Goal: Information Seeking & Learning: Learn about a topic

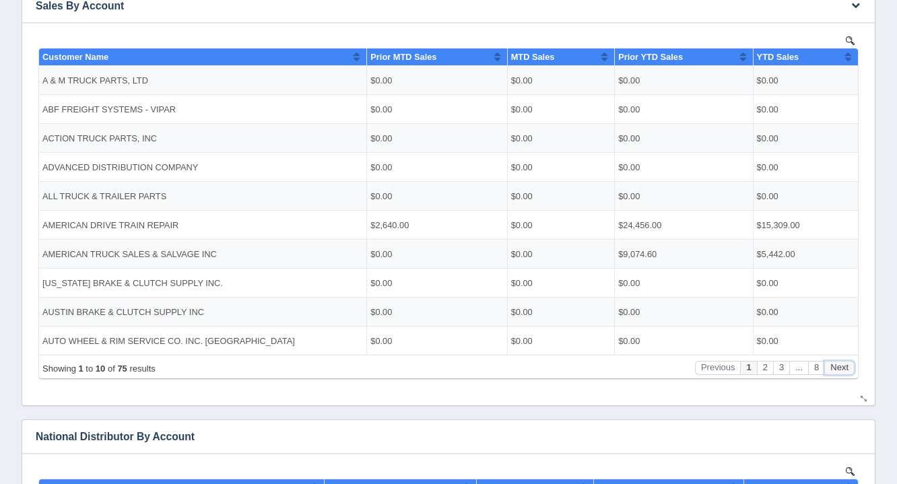
click at [841, 366] on button "Next" at bounding box center [839, 367] width 30 height 14
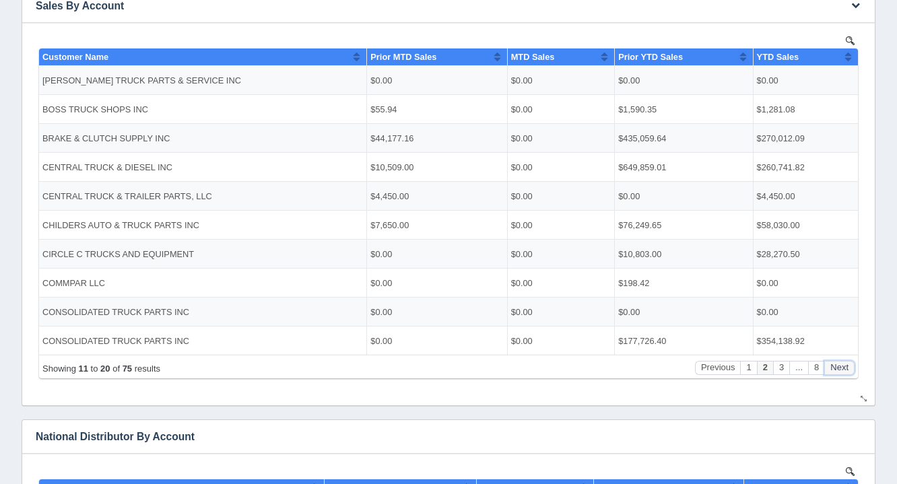
click at [841, 366] on button "Next" at bounding box center [839, 367] width 30 height 14
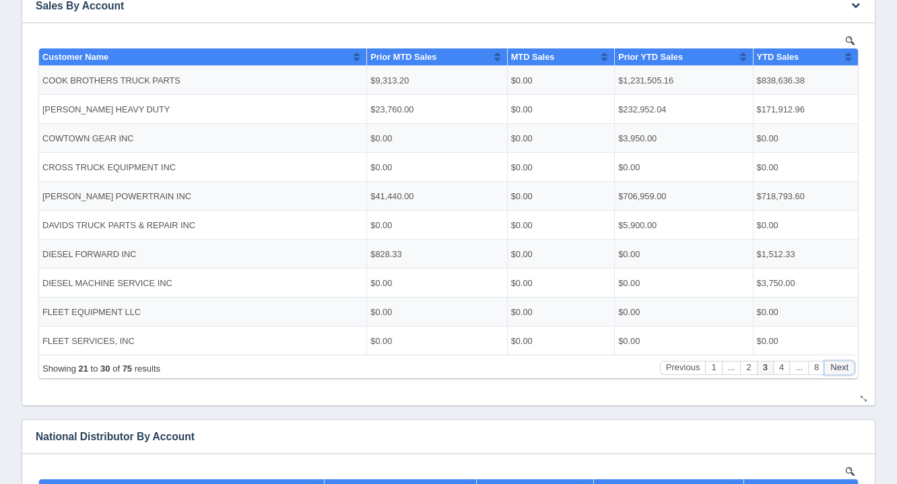
click at [841, 366] on button "Next" at bounding box center [839, 367] width 30 height 14
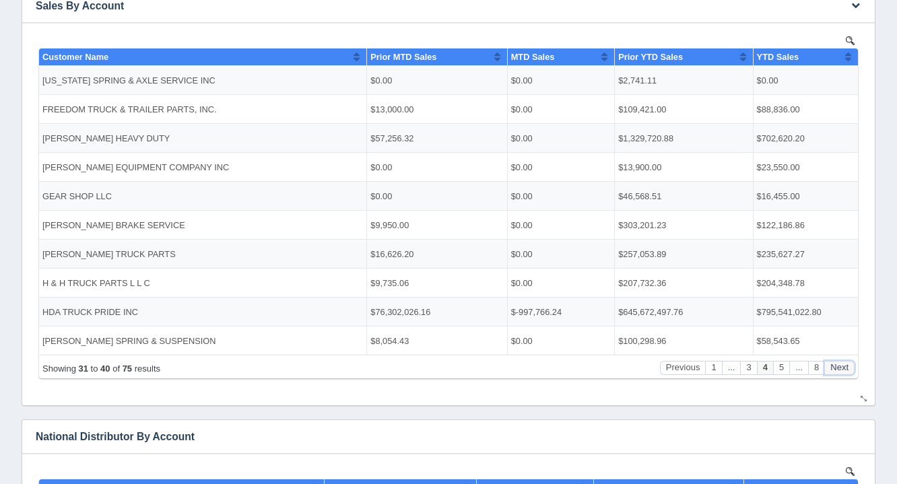
click at [841, 366] on button "Next" at bounding box center [839, 367] width 30 height 14
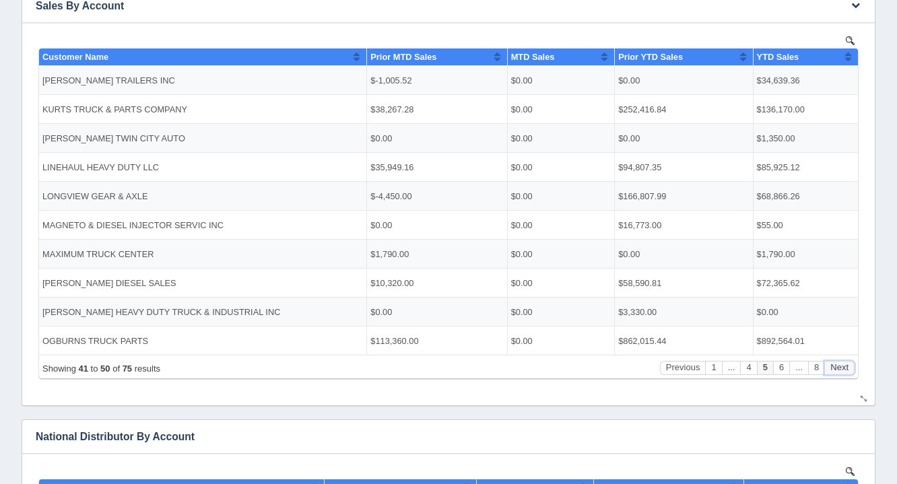
click at [841, 366] on button "Next" at bounding box center [839, 367] width 30 height 14
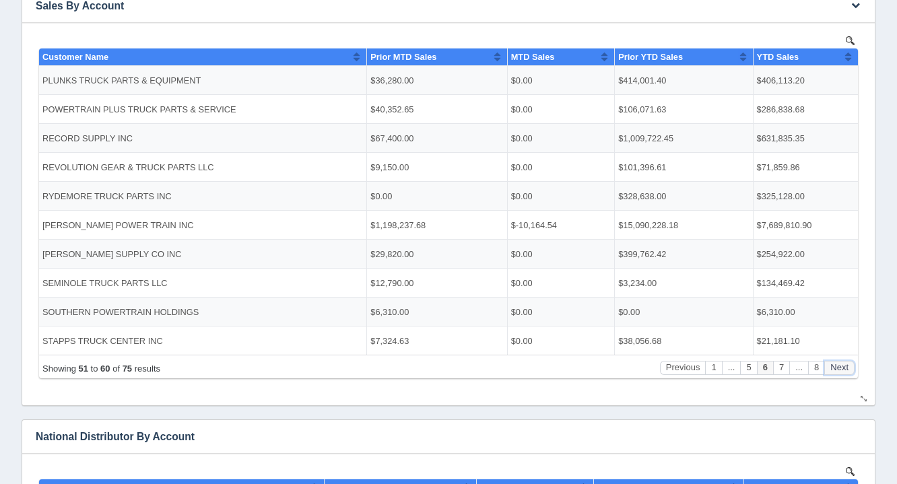
click at [841, 366] on button "Next" at bounding box center [839, 367] width 30 height 14
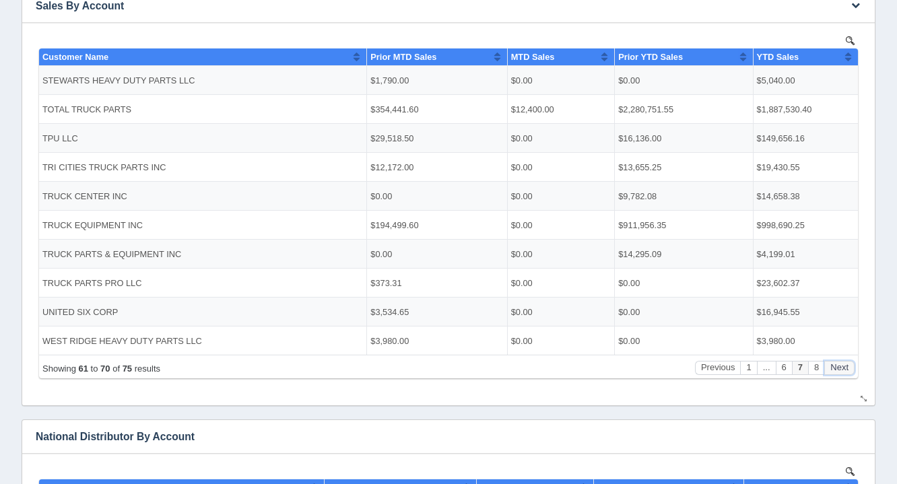
click at [841, 366] on button "Next" at bounding box center [839, 367] width 30 height 14
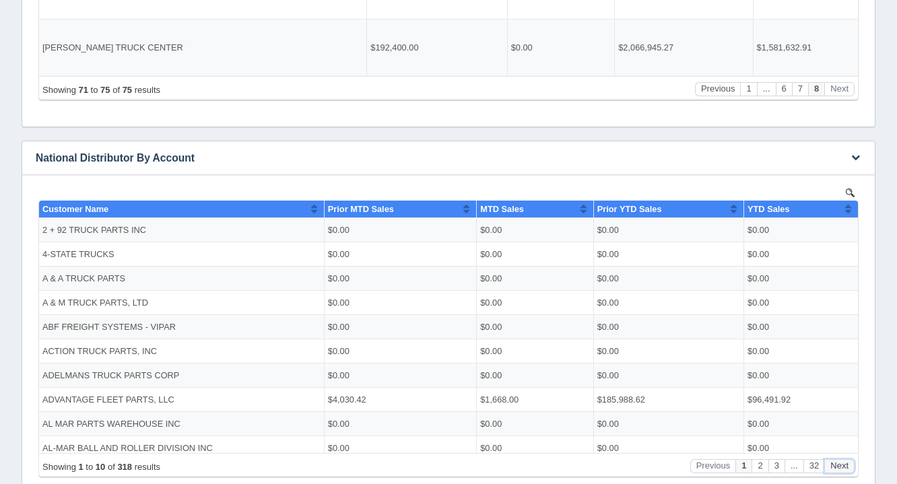
click at [838, 469] on button "Next" at bounding box center [839, 466] width 30 height 14
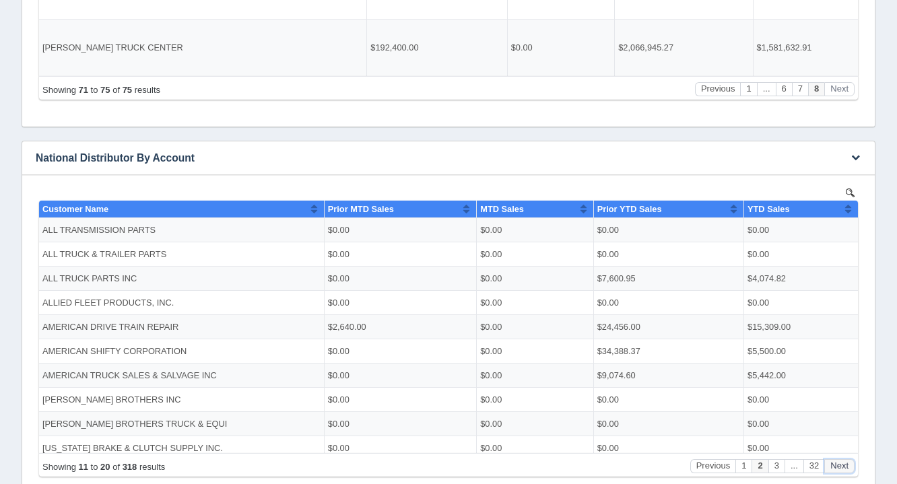
click at [838, 469] on button "Next" at bounding box center [839, 466] width 30 height 14
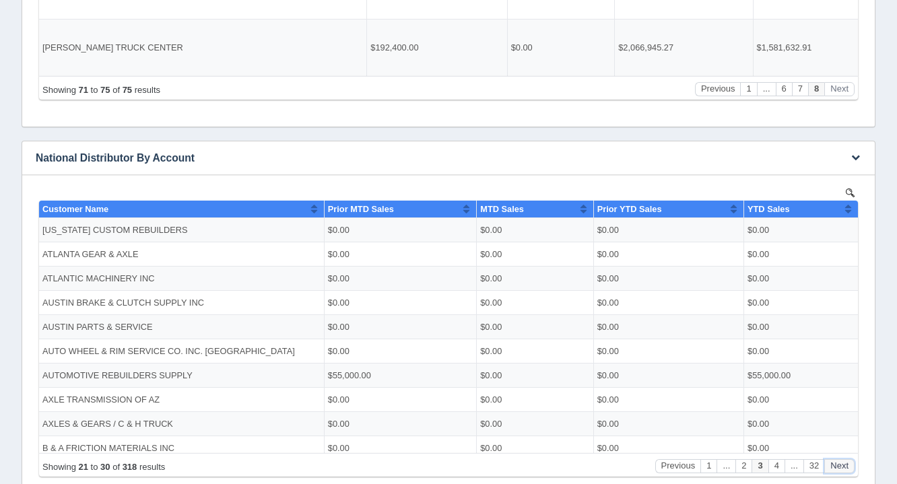
click at [838, 469] on button "Next" at bounding box center [839, 466] width 30 height 14
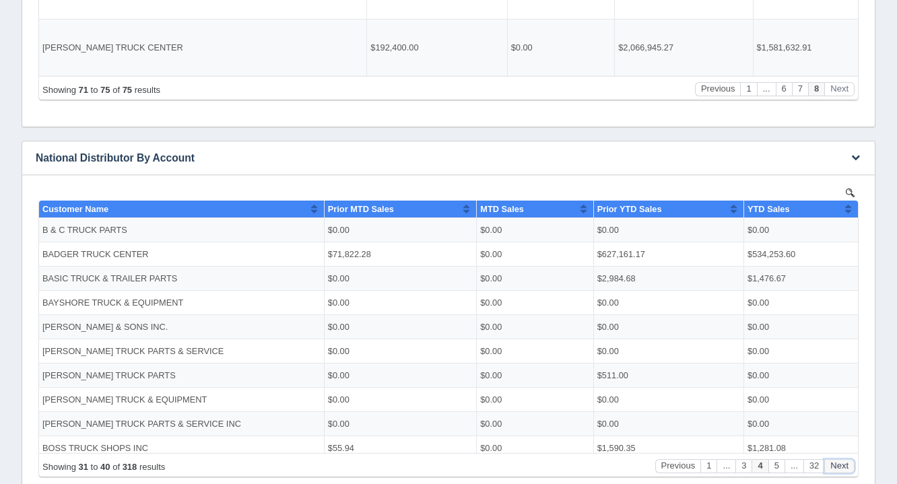
click at [838, 469] on button "Next" at bounding box center [839, 466] width 30 height 14
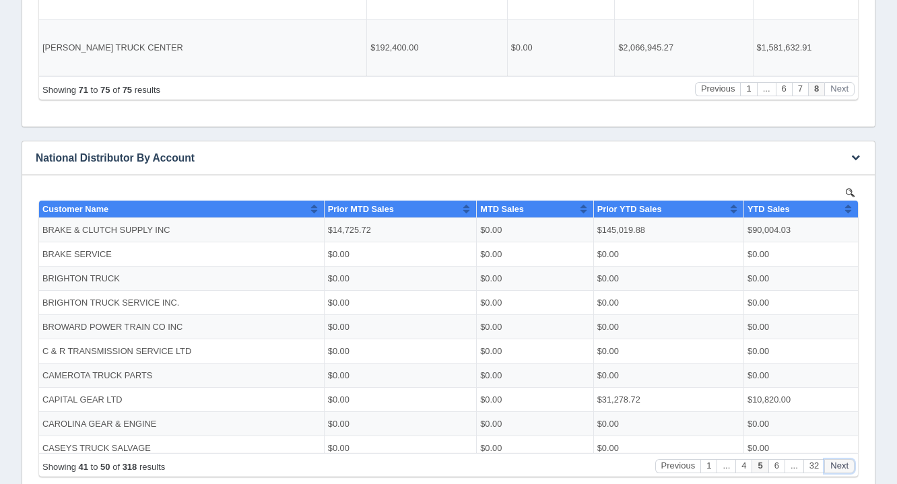
click at [838, 469] on button "Next" at bounding box center [839, 466] width 30 height 14
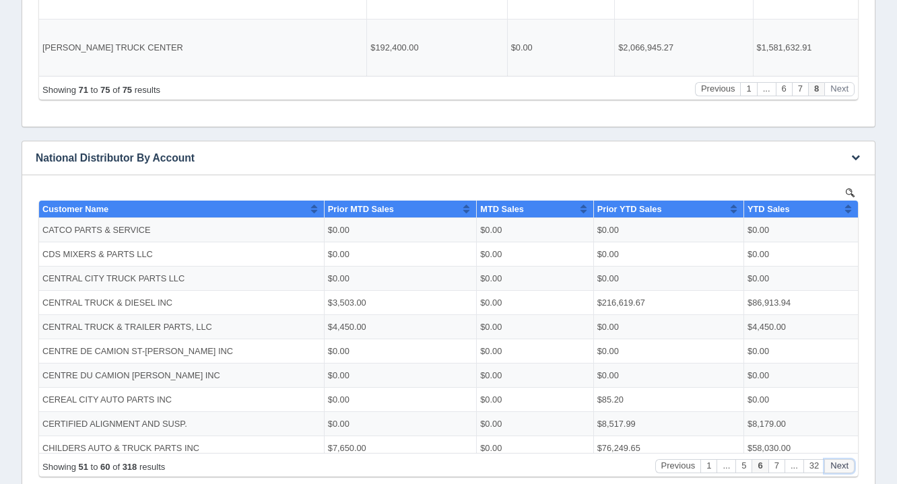
click at [838, 469] on button "Next" at bounding box center [839, 466] width 30 height 14
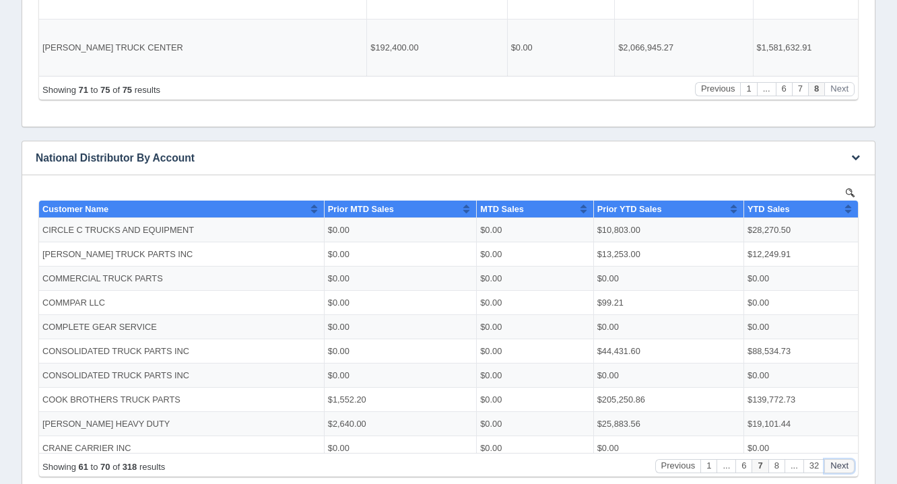
click at [838, 469] on button "Next" at bounding box center [839, 466] width 30 height 14
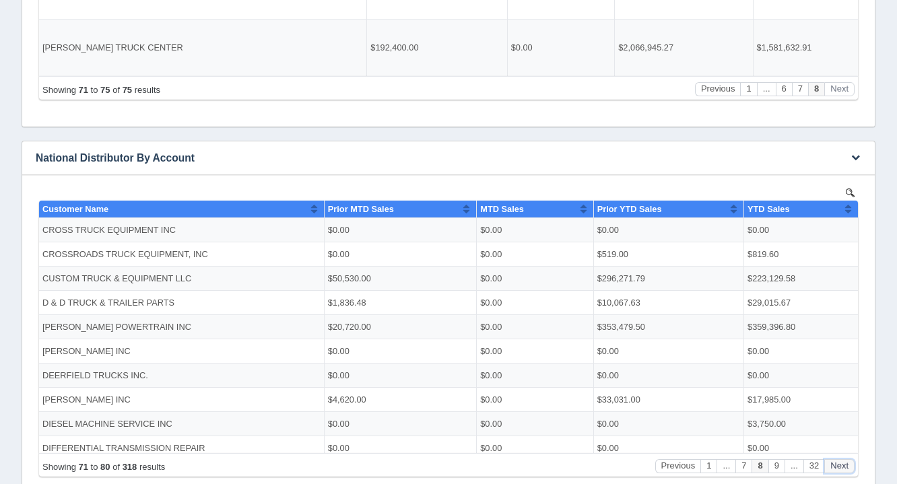
click at [838, 469] on button "Next" at bounding box center [839, 466] width 30 height 14
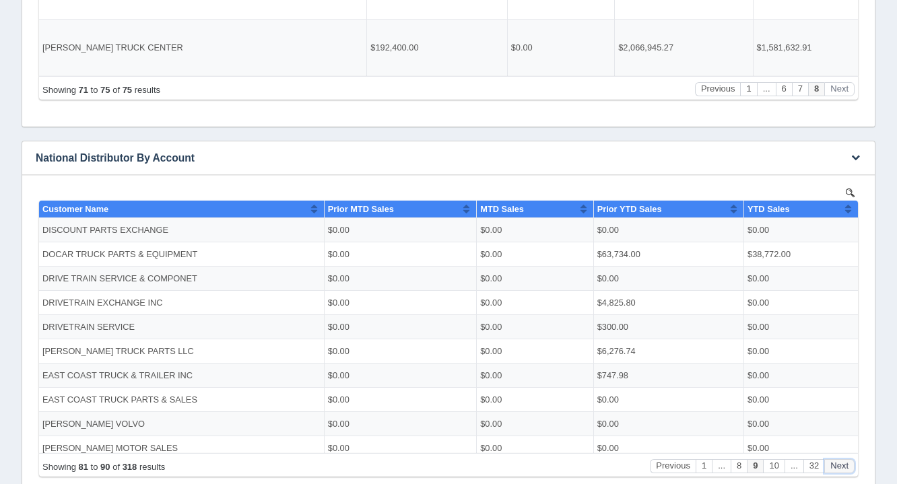
click at [838, 469] on button "Next" at bounding box center [839, 466] width 30 height 14
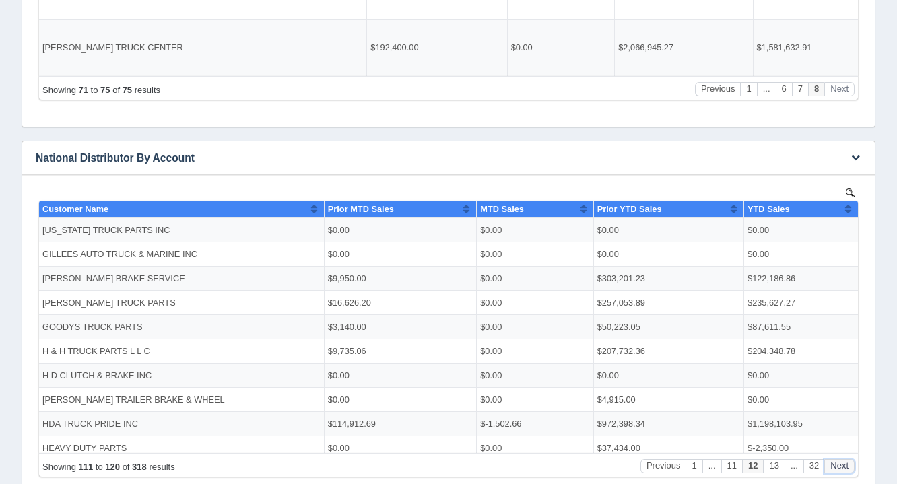
click at [838, 469] on button "Next" at bounding box center [839, 466] width 30 height 14
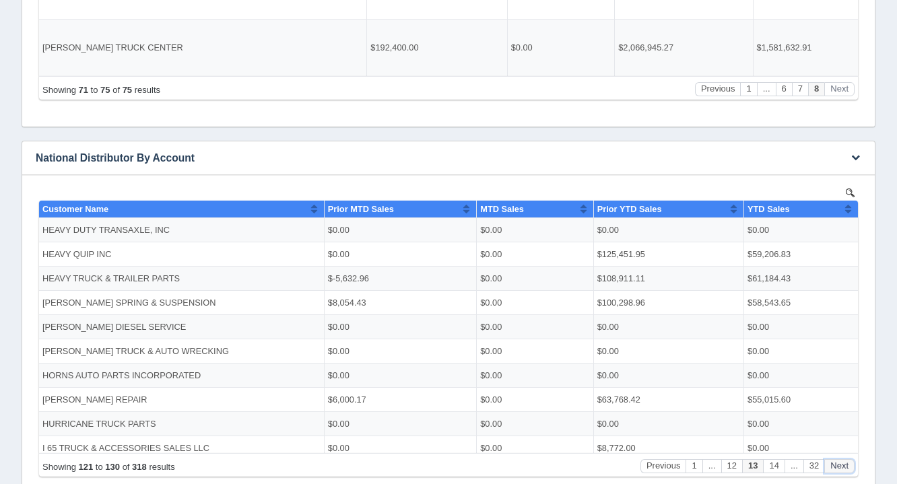
click at [838, 469] on button "Next" at bounding box center [839, 466] width 30 height 14
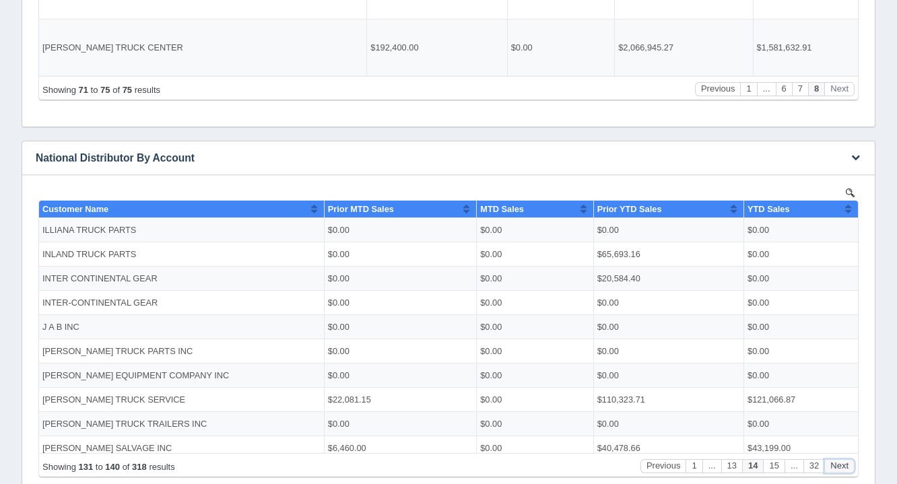
click at [838, 469] on button "Next" at bounding box center [839, 466] width 30 height 14
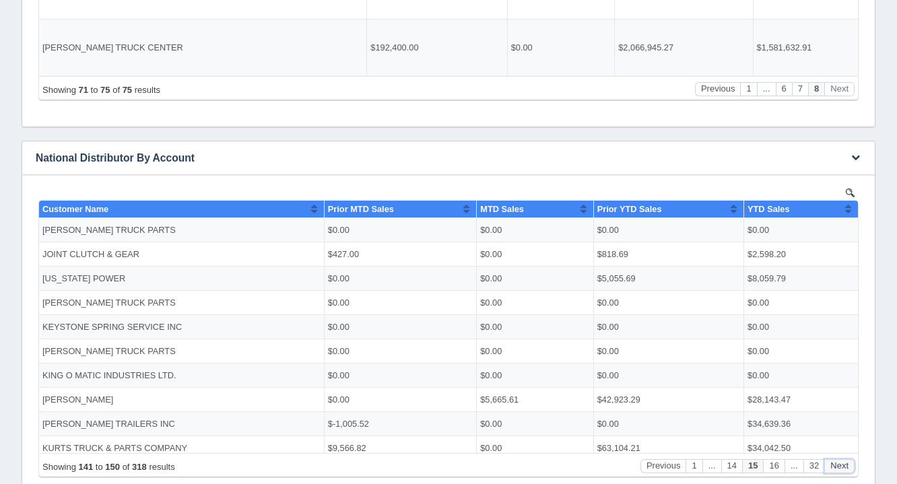
click at [838, 469] on button "Next" at bounding box center [839, 466] width 30 height 14
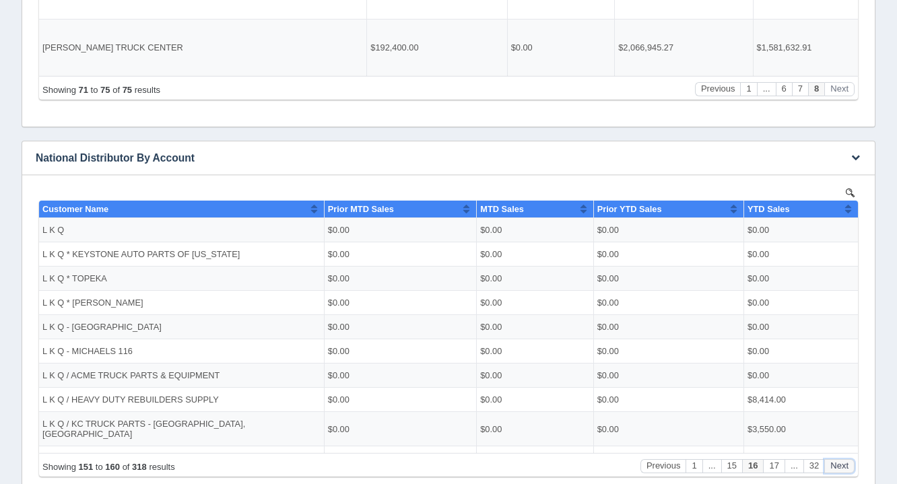
click at [838, 469] on button "Next" at bounding box center [839, 466] width 30 height 14
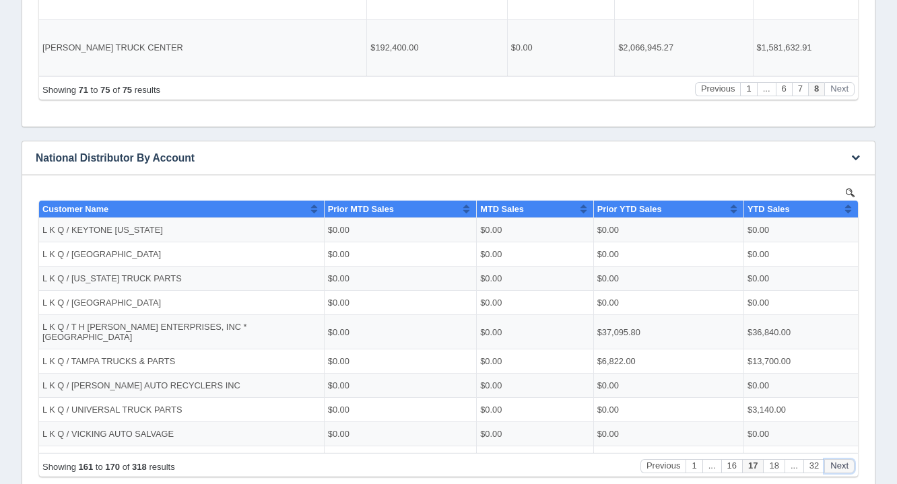
click at [838, 469] on button "Next" at bounding box center [839, 466] width 30 height 14
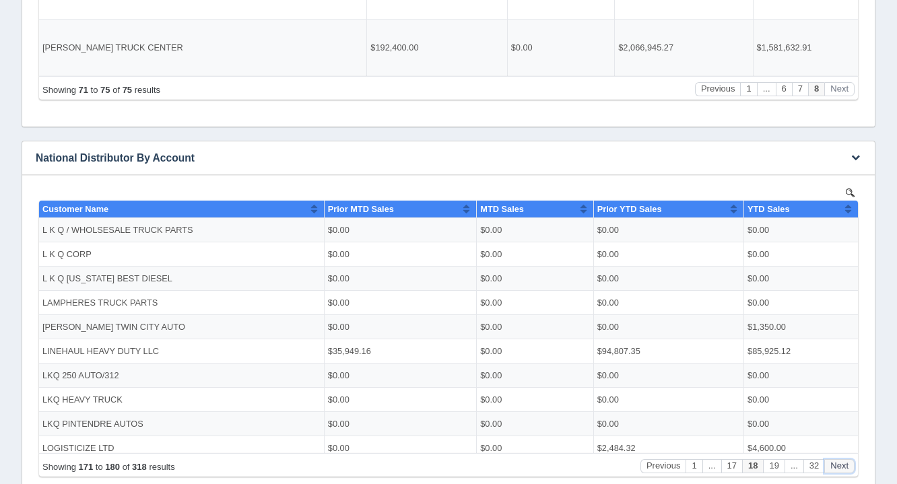
click at [838, 469] on button "Next" at bounding box center [839, 466] width 30 height 14
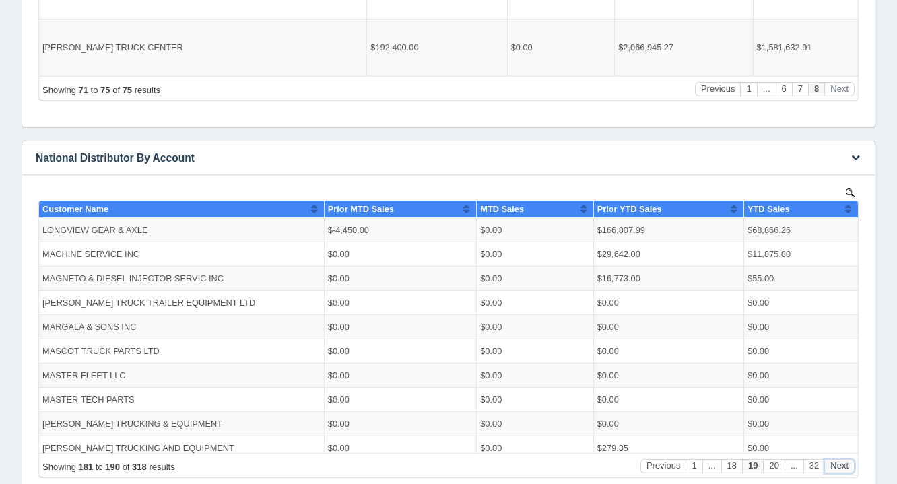
click at [838, 469] on button "Next" at bounding box center [839, 466] width 30 height 14
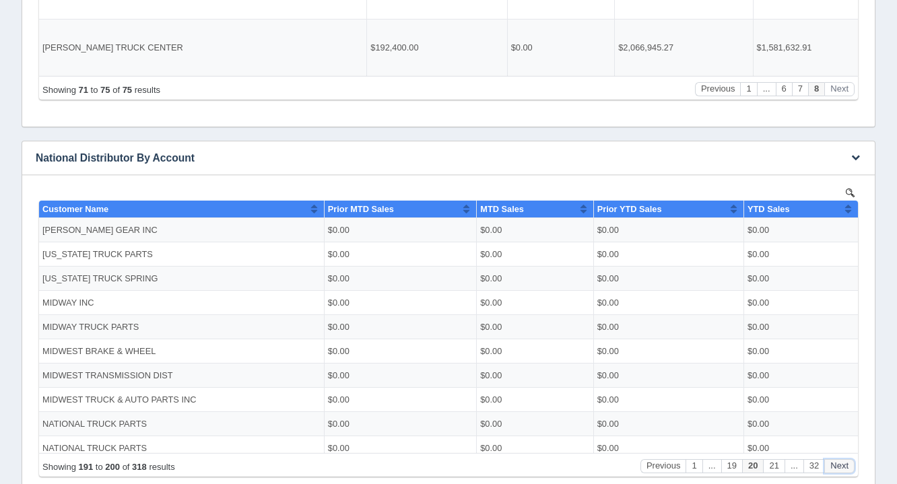
click at [838, 469] on button "Next" at bounding box center [839, 466] width 30 height 14
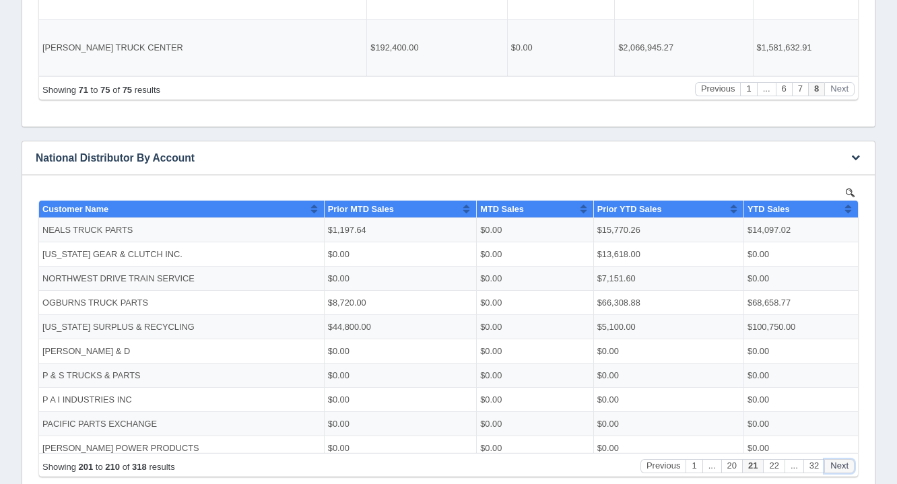
click at [838, 469] on button "Next" at bounding box center [839, 466] width 30 height 14
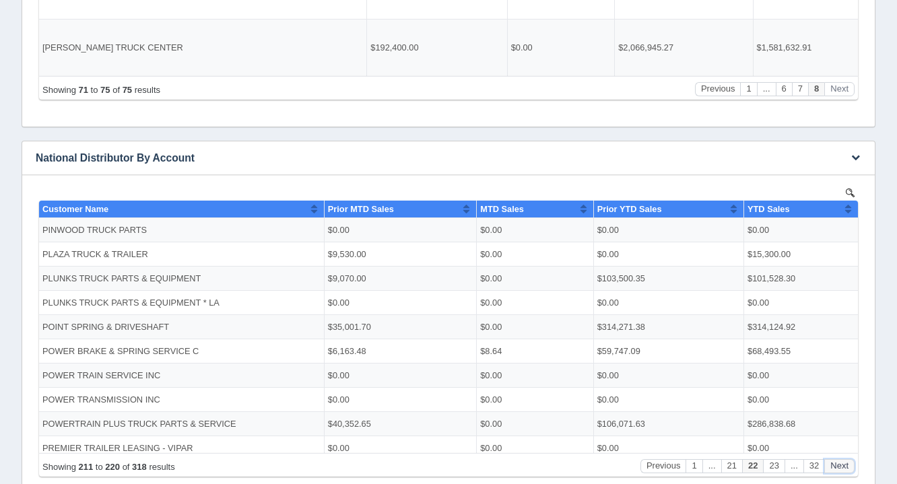
click at [838, 469] on button "Next" at bounding box center [839, 466] width 30 height 14
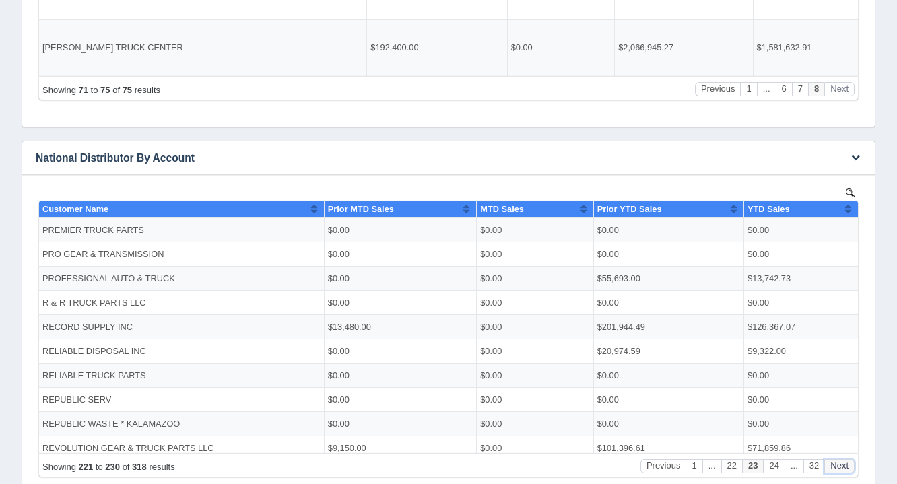
click at [838, 469] on button "Next" at bounding box center [839, 466] width 30 height 14
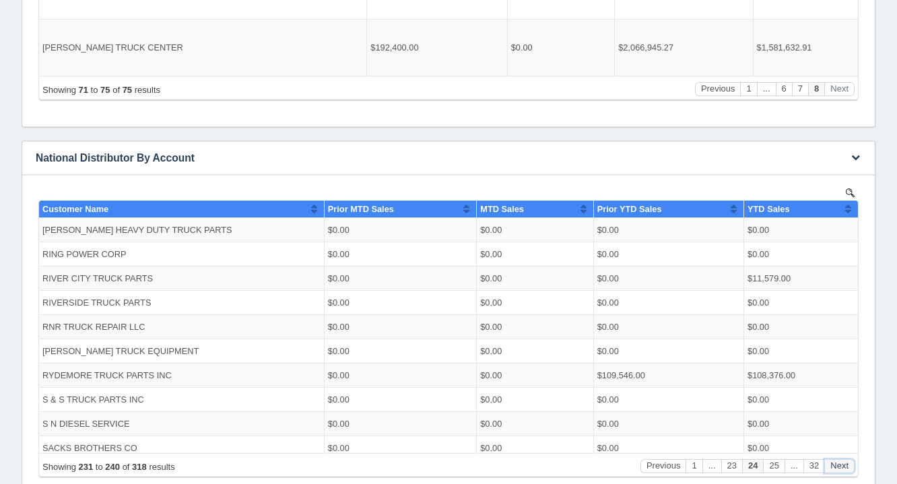
click at [838, 469] on button "Next" at bounding box center [839, 466] width 30 height 14
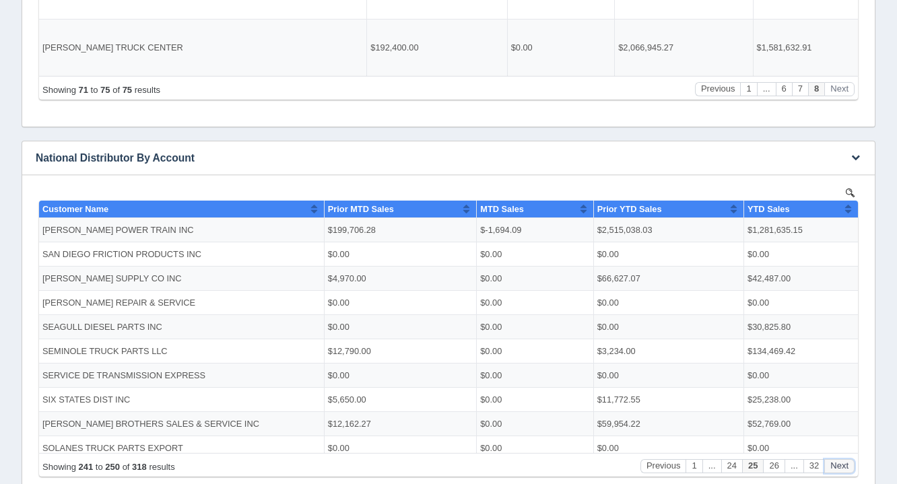
click at [838, 469] on button "Next" at bounding box center [839, 466] width 30 height 14
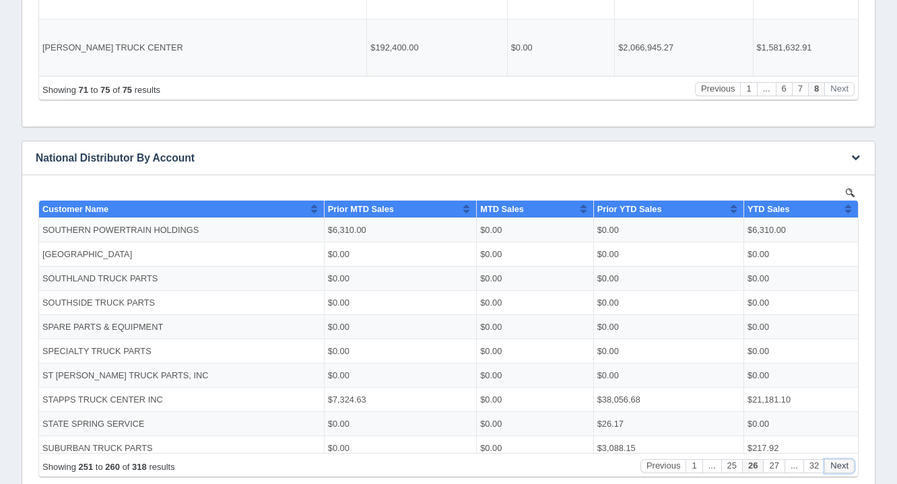
click at [838, 469] on button "Next" at bounding box center [839, 466] width 30 height 14
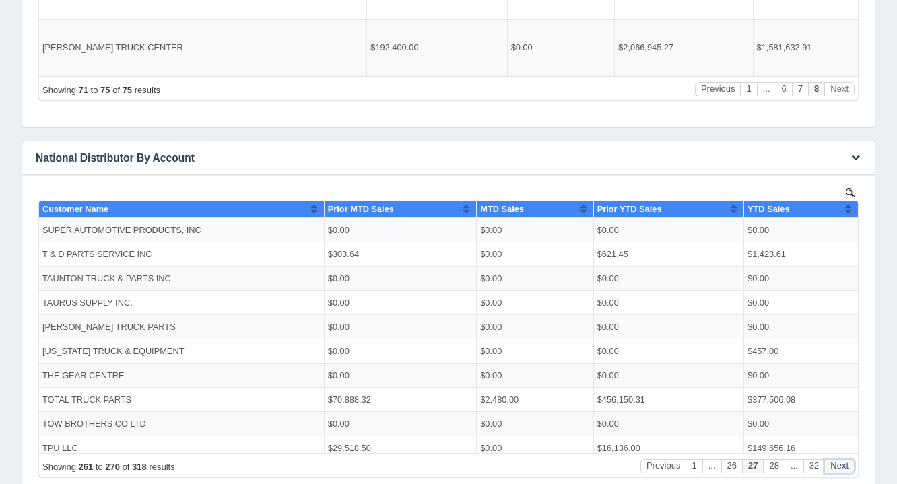
click at [838, 469] on button "Next" at bounding box center [839, 466] width 30 height 14
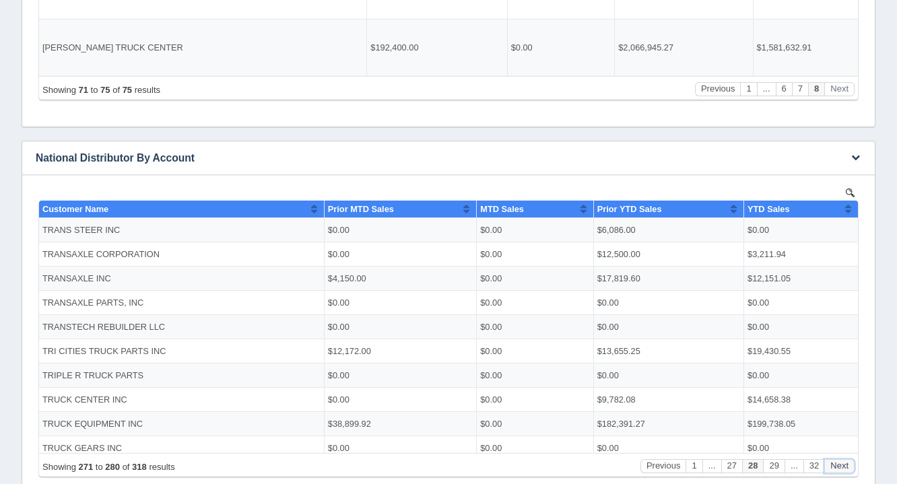
click at [838, 469] on button "Next" at bounding box center [839, 466] width 30 height 14
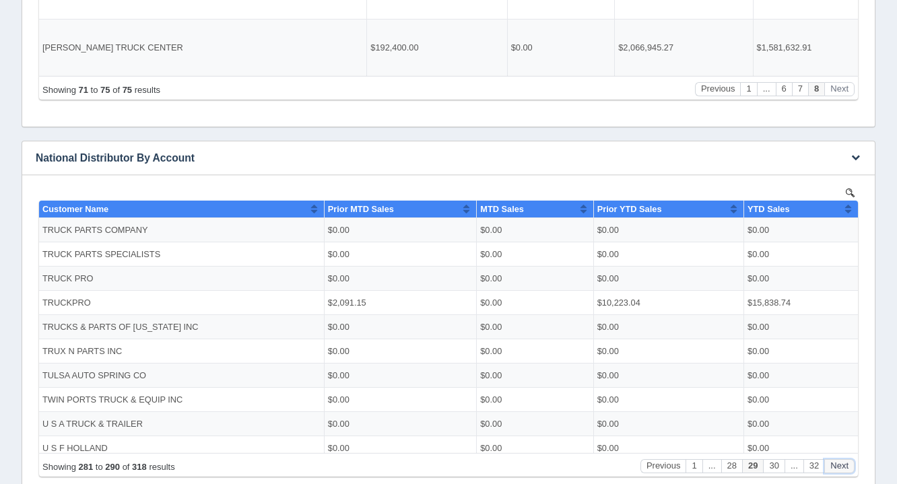
click at [838, 469] on button "Next" at bounding box center [839, 466] width 30 height 14
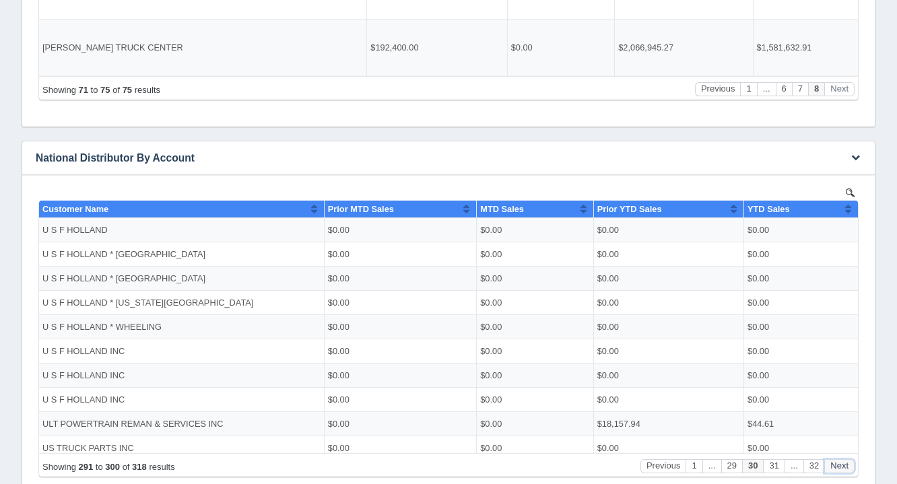
click at [838, 469] on button "Next" at bounding box center [839, 466] width 30 height 14
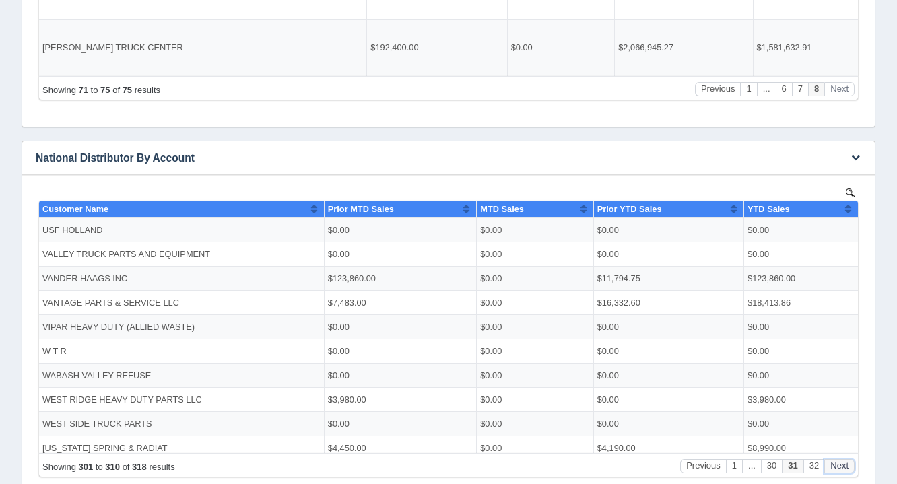
click at [838, 469] on button "Next" at bounding box center [839, 466] width 30 height 14
